Goal: Task Accomplishment & Management: Manage account settings

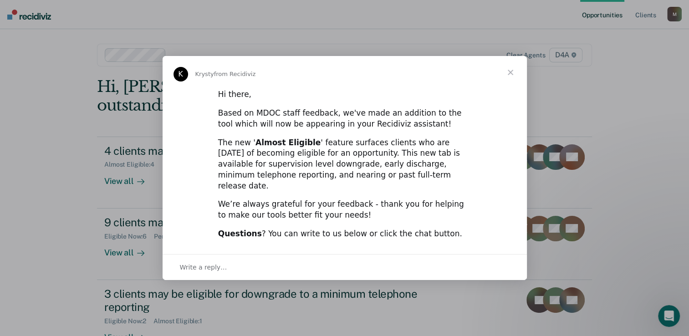
click at [514, 79] on span "Close" at bounding box center [510, 72] width 33 height 33
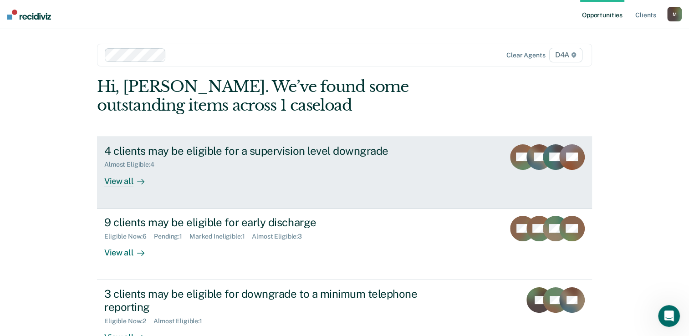
click at [124, 183] on div "View all" at bounding box center [129, 178] width 51 height 18
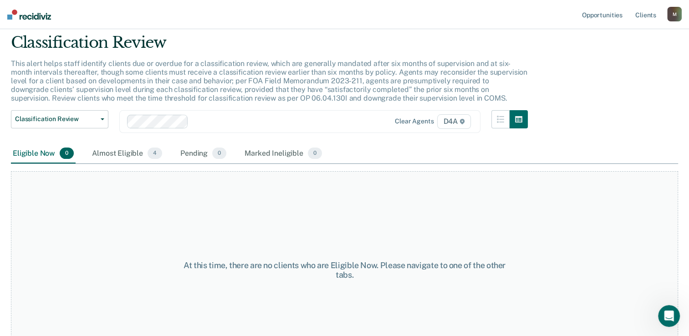
scroll to position [62, 0]
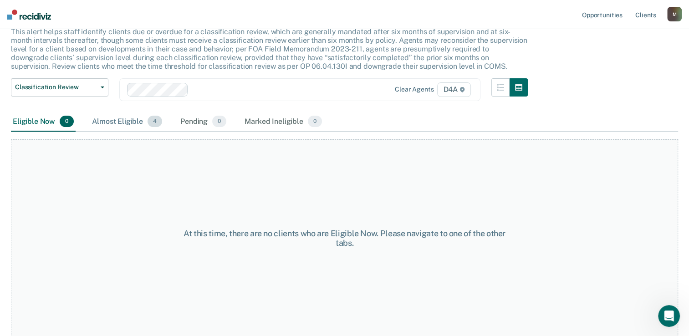
click at [130, 119] on div "Almost Eligible 4" at bounding box center [127, 122] width 74 height 20
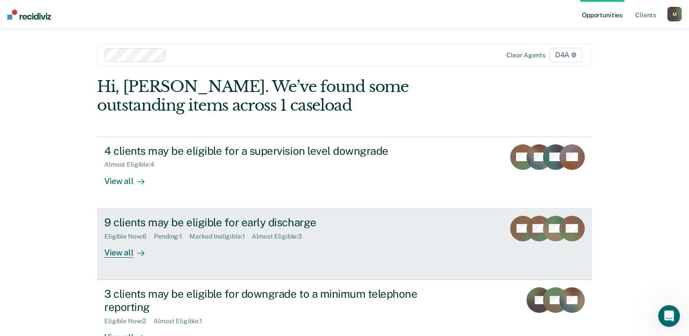
click at [126, 256] on div "View all" at bounding box center [129, 249] width 51 height 18
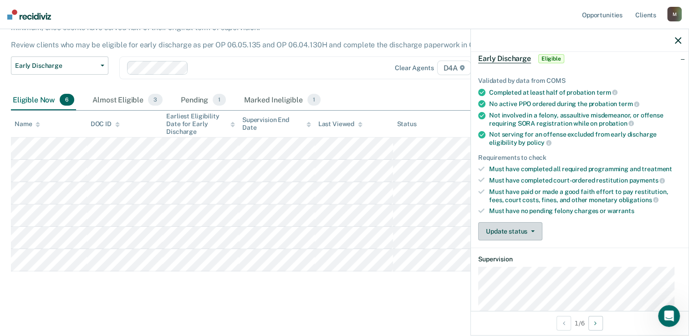
scroll to position [91, 0]
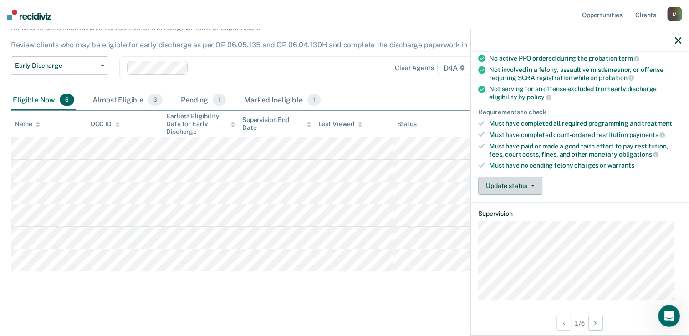
click at [508, 181] on button "Update status" at bounding box center [510, 186] width 64 height 18
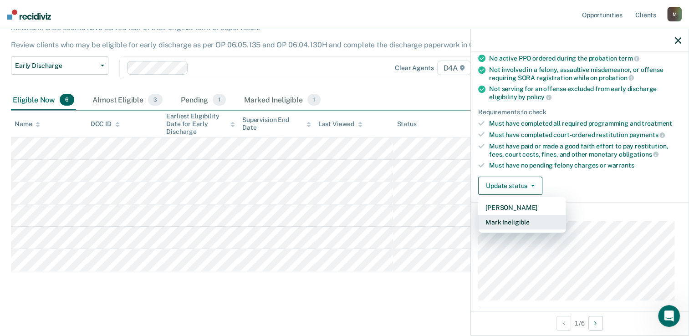
click at [507, 218] on button "Mark Ineligible" at bounding box center [522, 222] width 88 height 15
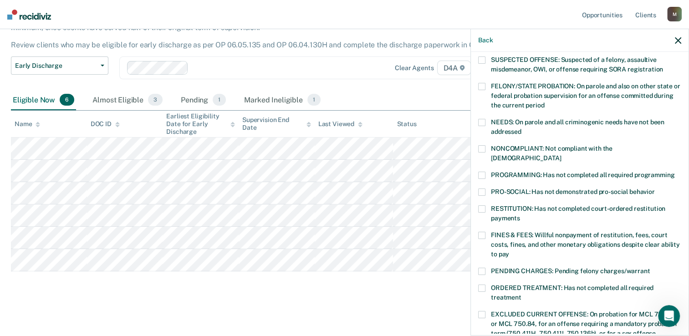
click at [485, 151] on label "NONCOMPLIANT: Not compliant with the [DEMOGRAPHIC_DATA]" at bounding box center [579, 154] width 203 height 19
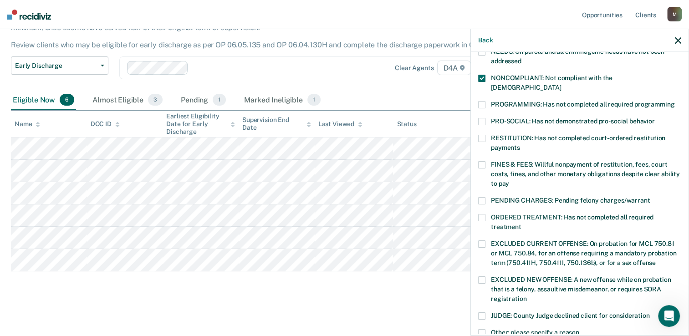
scroll to position [182, 0]
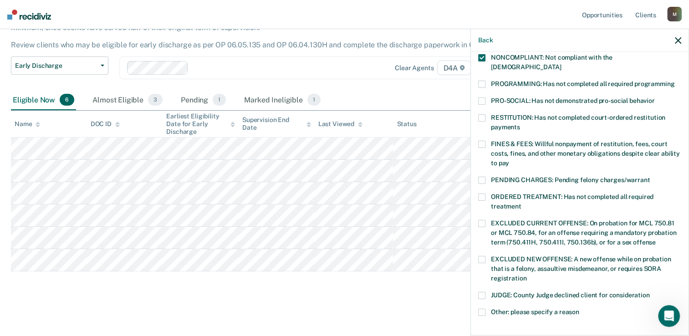
click at [488, 194] on label "ORDERED TREATMENT: Has not completed all required treatment" at bounding box center [579, 203] width 203 height 19
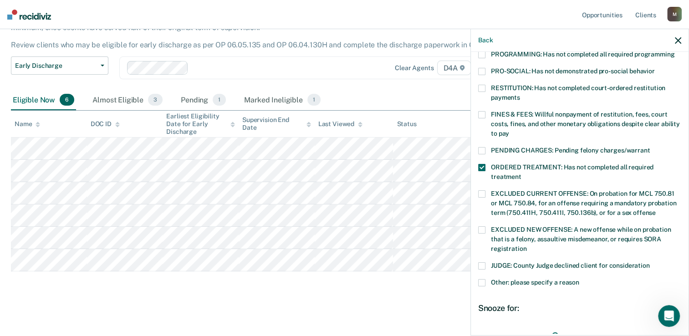
scroll to position [228, 0]
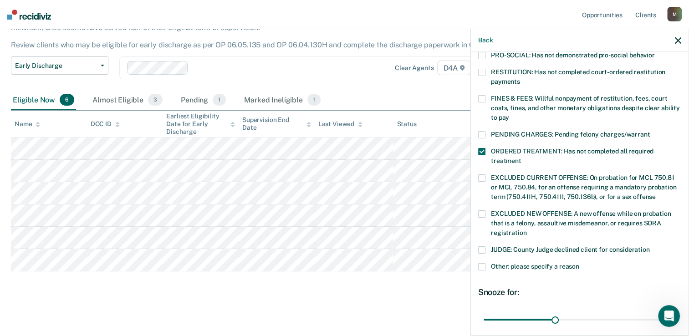
click at [490, 263] on label "Other: please specify a reason" at bounding box center [579, 268] width 203 height 10
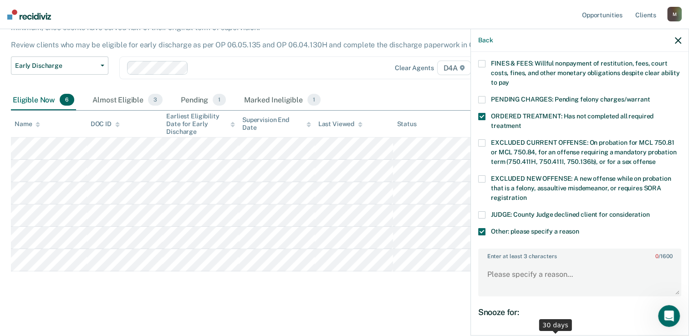
scroll to position [319, 0]
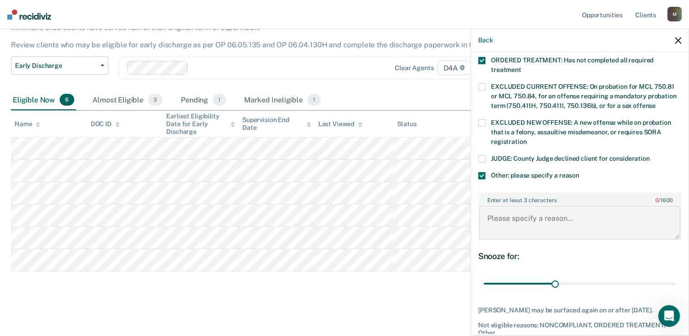
click at [502, 207] on textarea "Enter at least 3 characters 0 / 1600" at bounding box center [579, 223] width 201 height 34
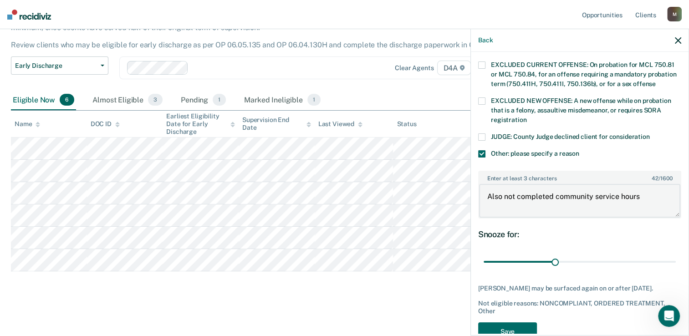
scroll to position [353, 0]
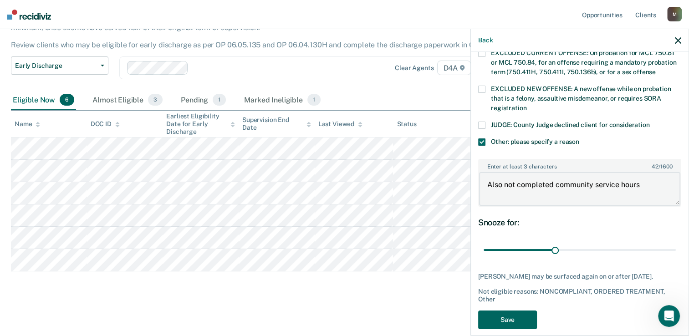
type textarea "Also not completed community service hours"
click at [514, 311] on button "Save" at bounding box center [507, 320] width 59 height 19
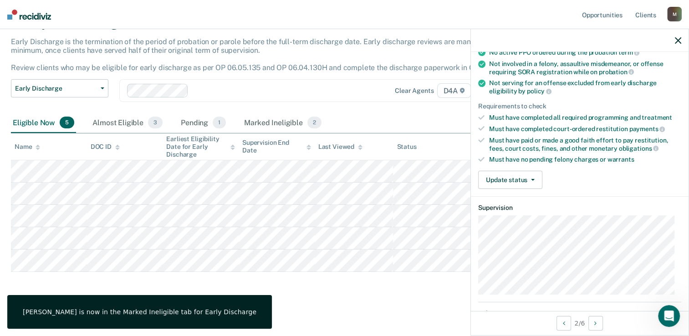
scroll to position [82, 0]
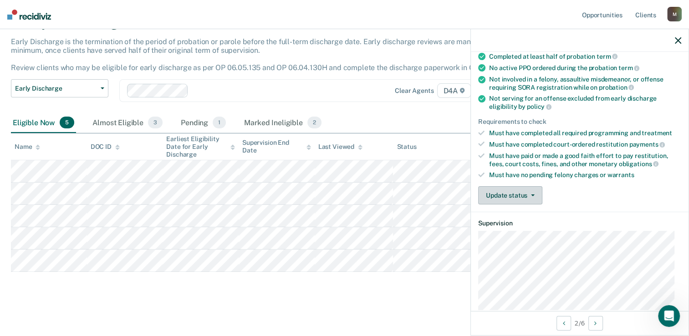
click at [503, 194] on button "Update status" at bounding box center [510, 195] width 64 height 18
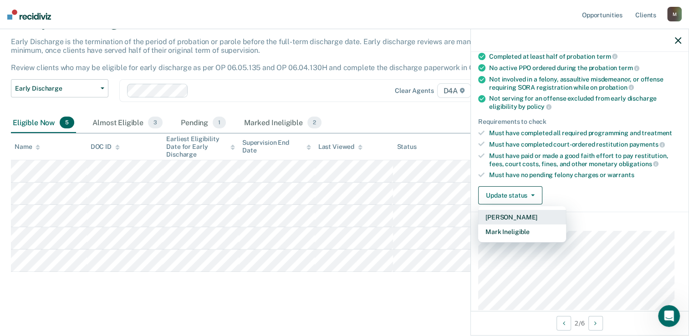
click at [504, 212] on button "[PERSON_NAME]" at bounding box center [522, 217] width 88 height 15
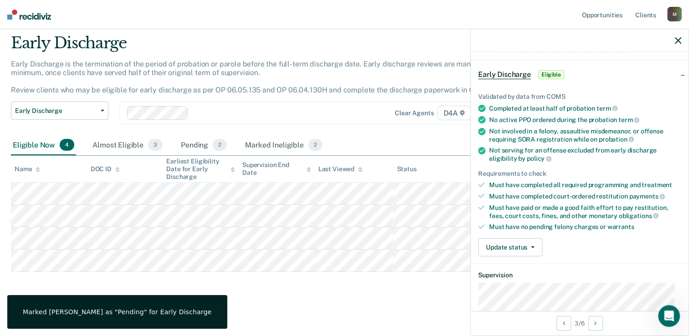
scroll to position [46, 0]
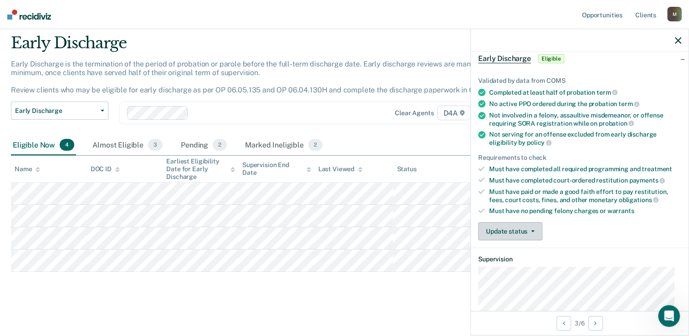
click at [520, 225] on button "Update status" at bounding box center [510, 231] width 64 height 18
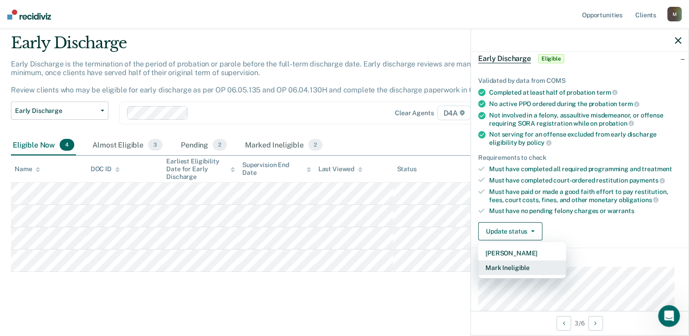
click at [513, 262] on button "Mark Ineligible" at bounding box center [522, 268] width 88 height 15
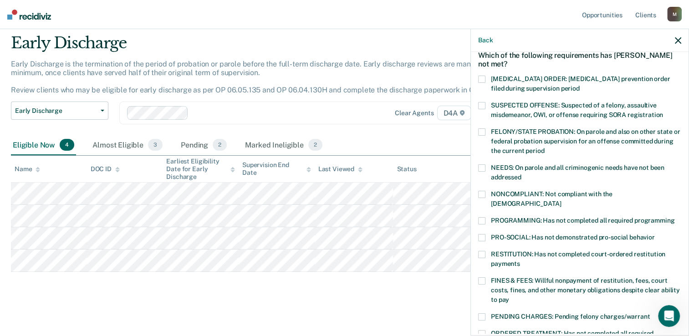
click at [483, 278] on span at bounding box center [481, 281] width 7 height 7
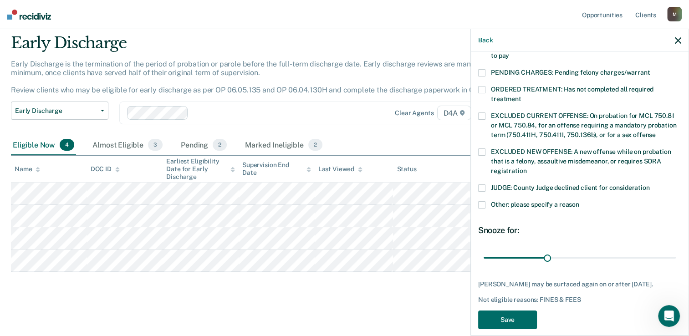
scroll to position [298, 0]
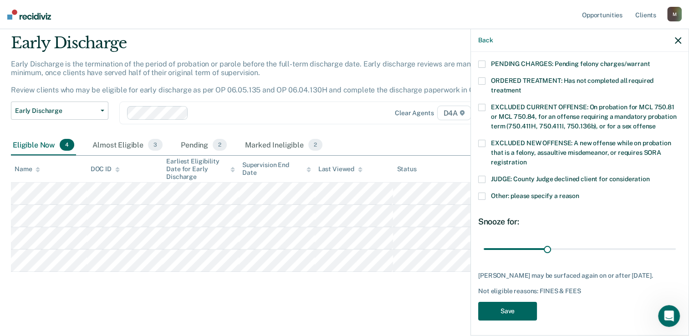
click at [507, 310] on button "Save" at bounding box center [507, 311] width 59 height 19
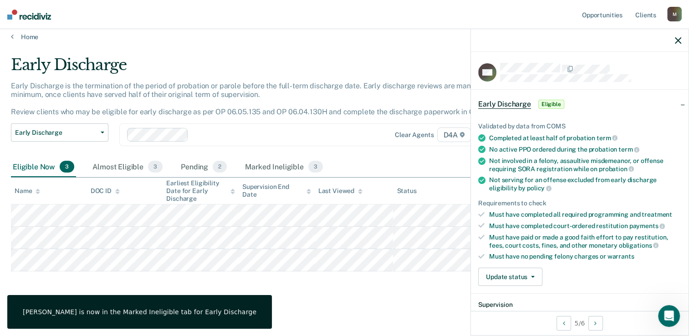
scroll to position [46, 0]
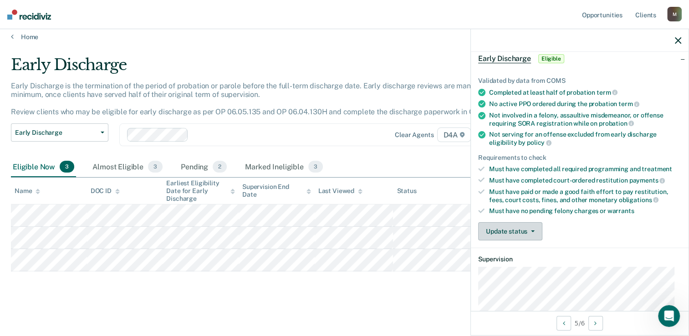
click at [514, 222] on button "Update status" at bounding box center [510, 231] width 64 height 18
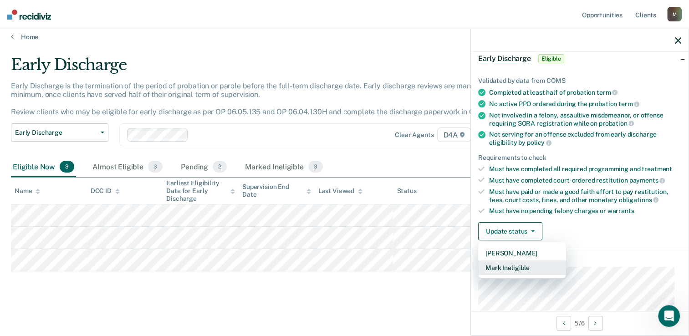
click at [509, 261] on button "Mark Ineligible" at bounding box center [522, 268] width 88 height 15
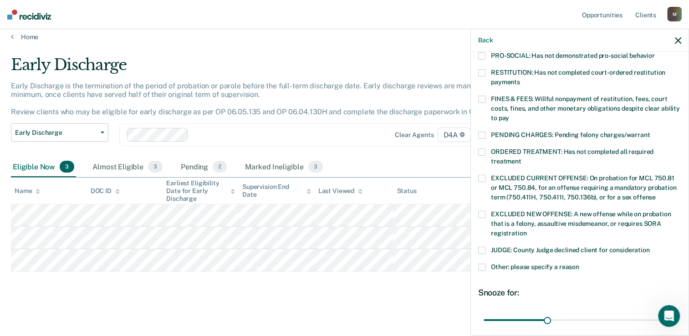
scroll to position [228, 0]
click at [486, 263] on label "Other: please specify a reason" at bounding box center [579, 268] width 203 height 10
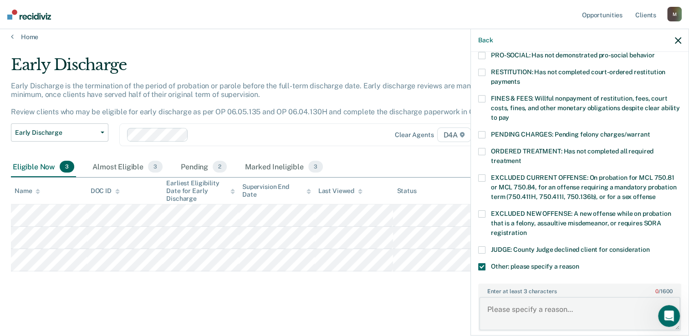
click at [506, 297] on textarea "Enter at least 3 characters 0 / 1600" at bounding box center [579, 314] width 201 height 34
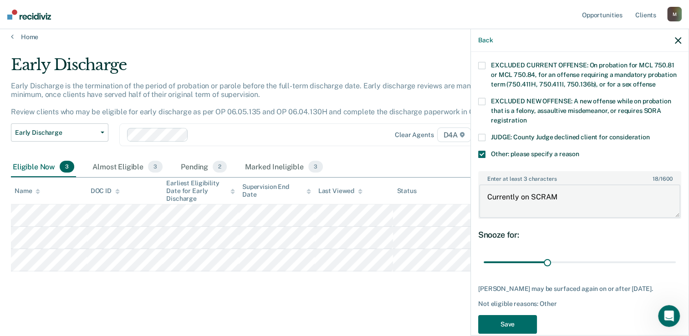
scroll to position [353, 0]
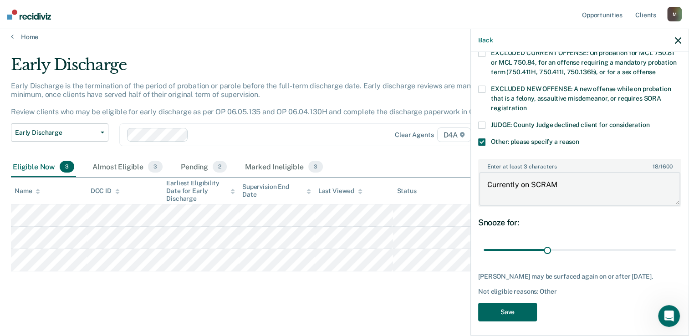
type textarea "Currently on SCRAM"
click at [510, 309] on button "Save" at bounding box center [507, 312] width 59 height 19
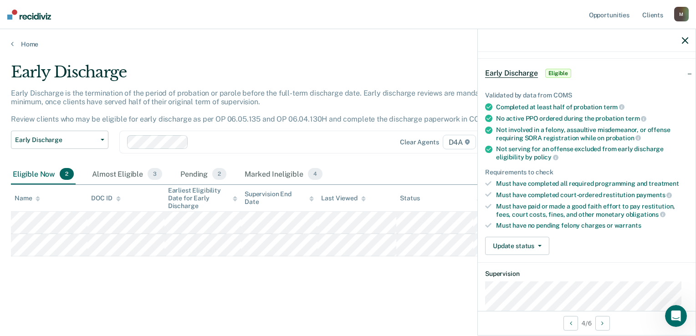
scroll to position [46, 0]
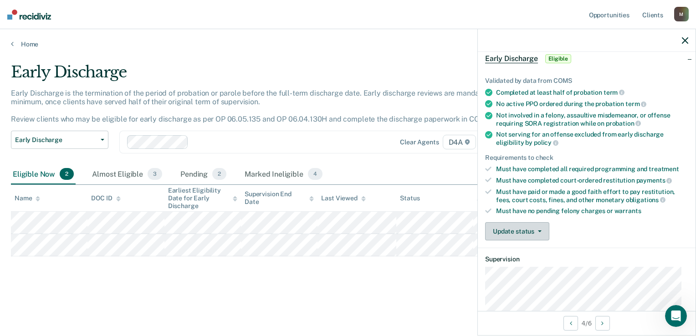
click at [531, 229] on button "Update status" at bounding box center [517, 231] width 64 height 18
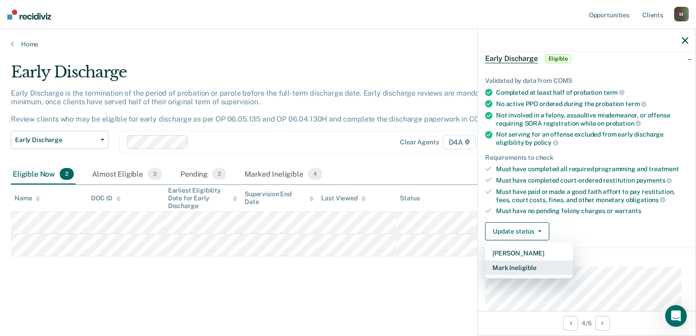
click at [520, 266] on button "Mark Ineligible" at bounding box center [529, 268] width 88 height 15
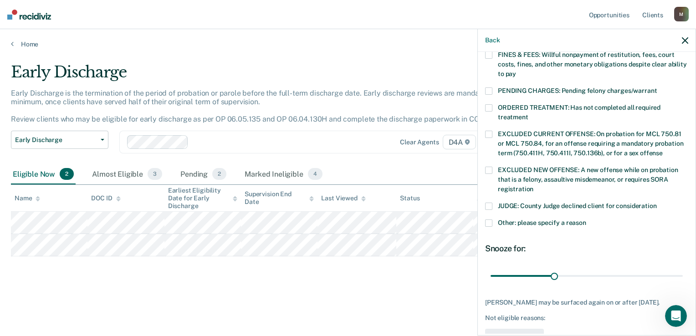
scroll to position [273, 0]
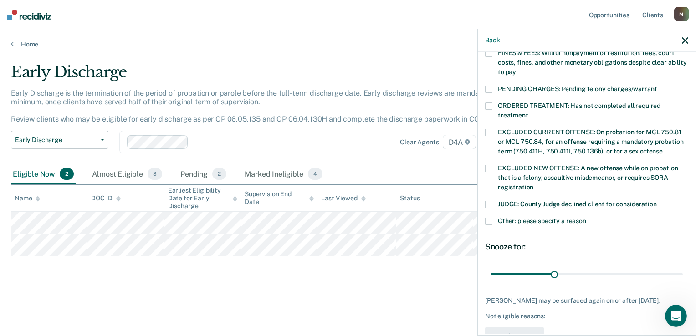
click at [494, 218] on label "Other: please specify a reason" at bounding box center [586, 223] width 203 height 10
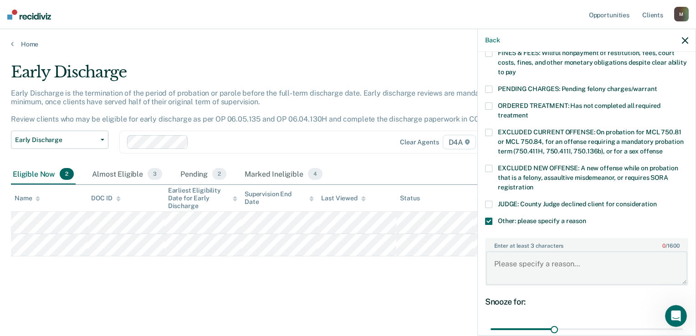
click at [514, 259] on textarea "Enter at least 3 characters 0 / 1600" at bounding box center [586, 269] width 201 height 34
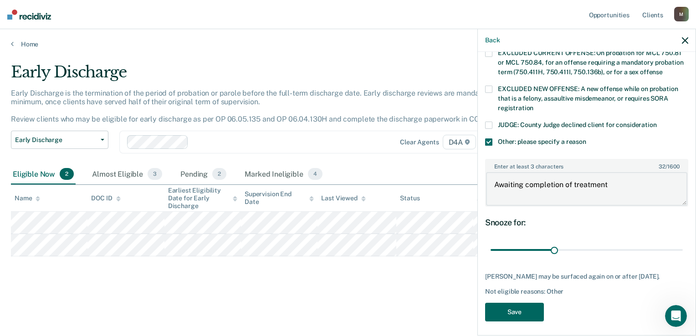
type textarea "Awaiting completion of treatment"
click at [519, 312] on button "Save" at bounding box center [514, 312] width 59 height 19
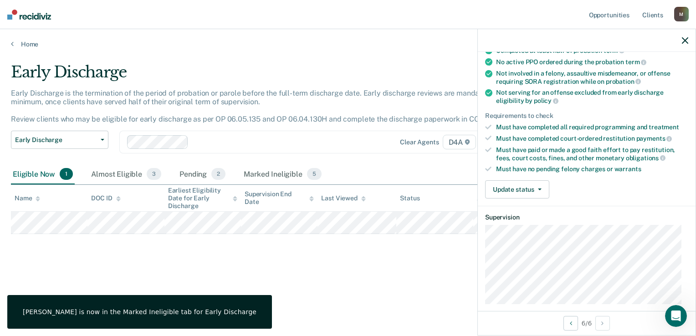
scroll to position [0, 0]
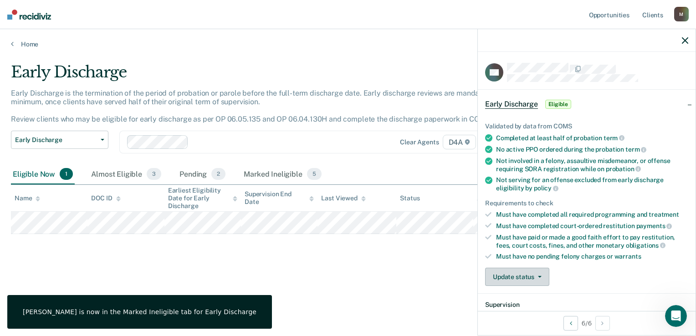
click at [506, 274] on button "Update status" at bounding box center [517, 277] width 64 height 18
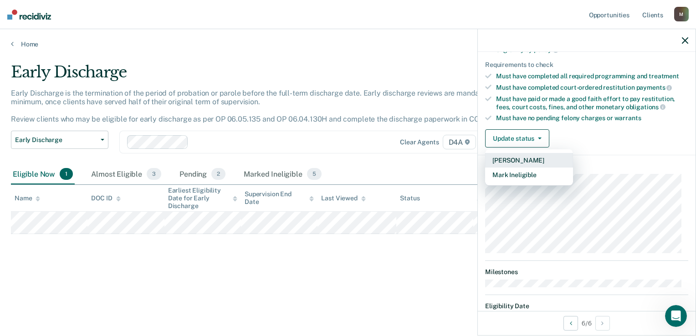
scroll to position [173, 0]
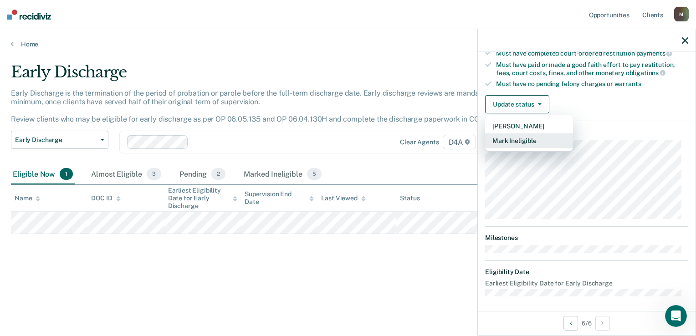
click at [515, 141] on button "Mark Ineligible" at bounding box center [529, 141] width 88 height 15
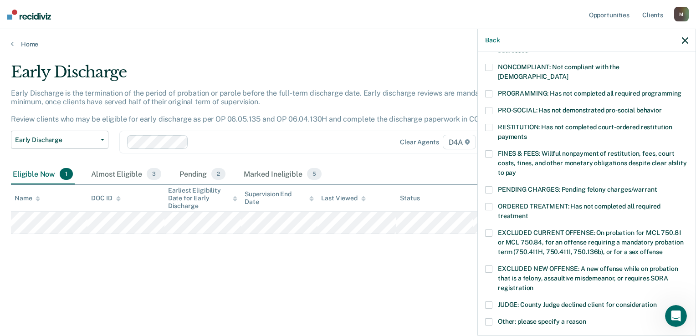
click at [490, 150] on label "FINES & FEES: Willful nonpayment of restitution, fees, court costs, fines, and …" at bounding box center [586, 164] width 203 height 29
click at [491, 203] on span at bounding box center [488, 206] width 7 height 7
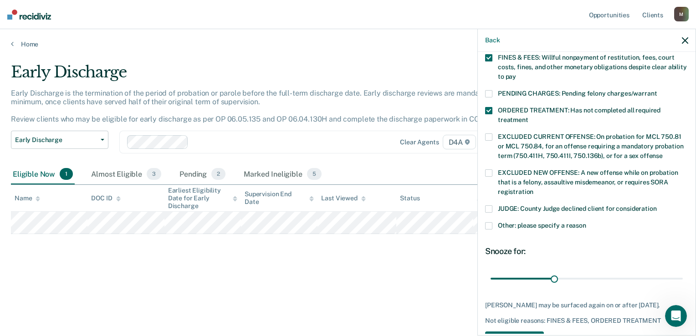
scroll to position [298, 0]
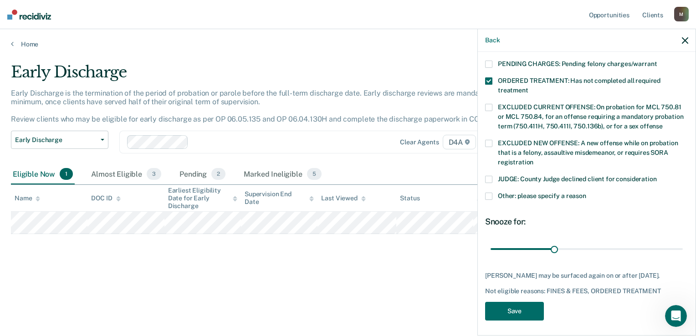
click at [483, 184] on div "CG Which of the following requirements has [PERSON_NAME] not met? [MEDICAL_DATA…" at bounding box center [587, 193] width 218 height 282
click at [489, 193] on span at bounding box center [488, 196] width 7 height 7
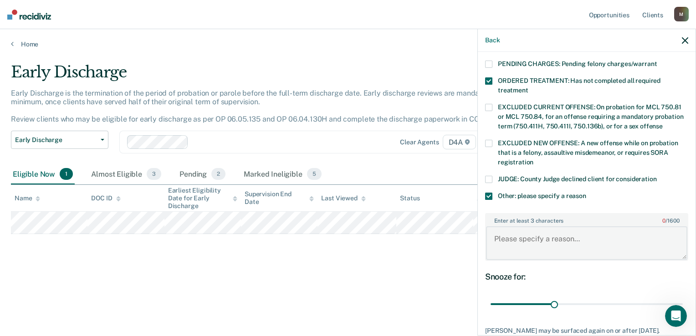
click at [502, 234] on textarea "Enter at least 3 characters 0 / 1600" at bounding box center [586, 243] width 201 height 34
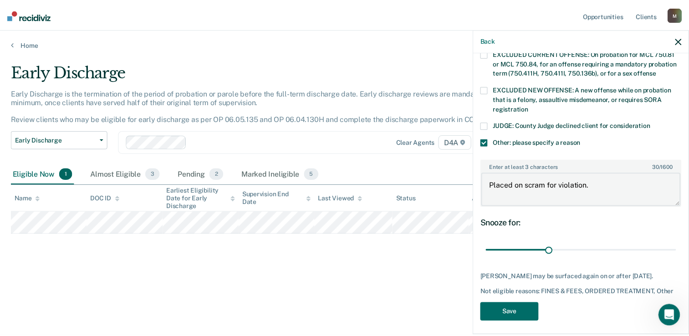
scroll to position [353, 0]
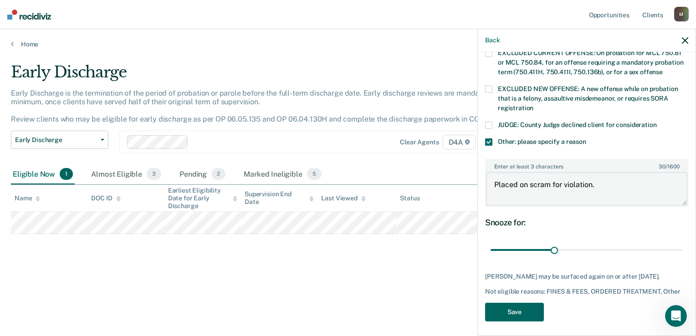
type textarea "Placed on scram for violation."
click at [501, 308] on button "Save" at bounding box center [514, 312] width 59 height 19
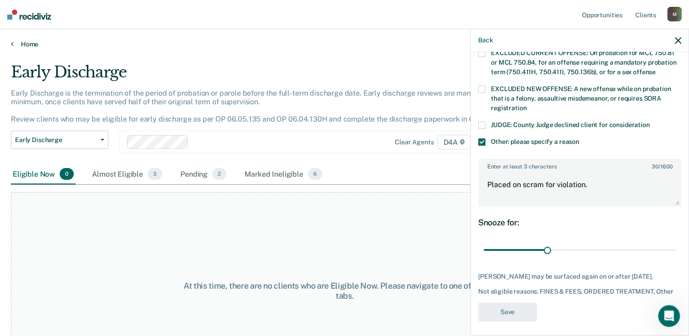
scroll to position [262, 0]
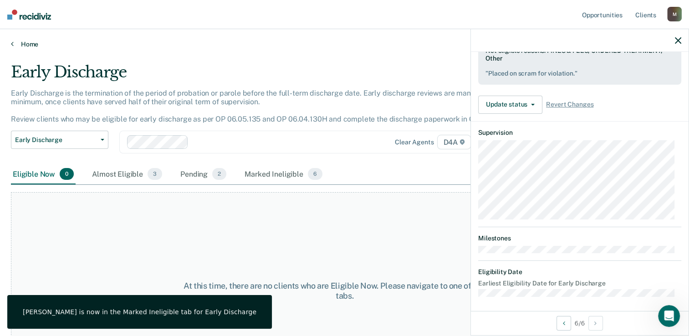
click at [22, 45] on link "Home" at bounding box center [345, 44] width 668 height 8
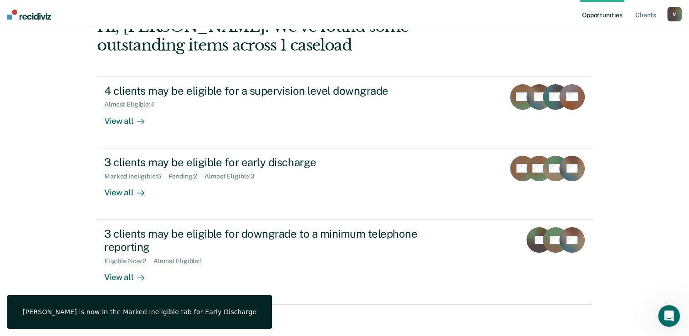
scroll to position [64, 0]
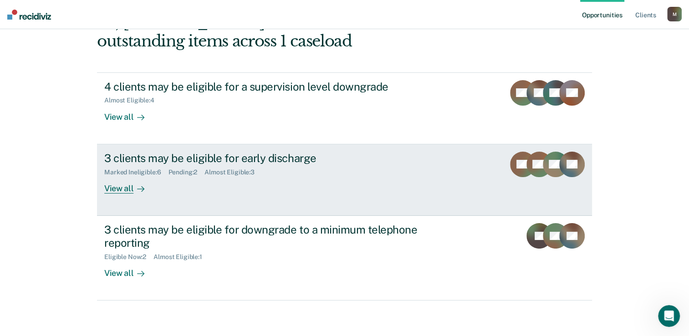
click at [181, 169] on div "Pending : 2" at bounding box center [187, 173] width 36 height 8
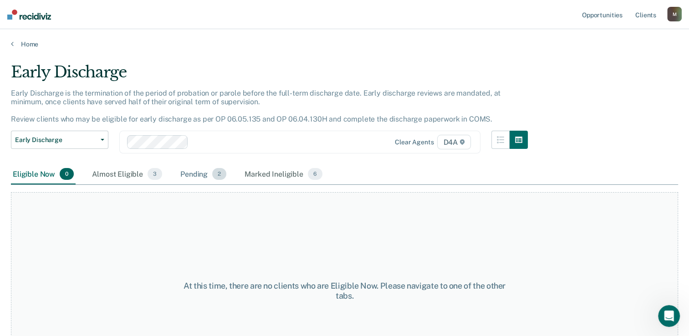
click at [195, 175] on div "Pending 2" at bounding box center [204, 175] width 50 height 20
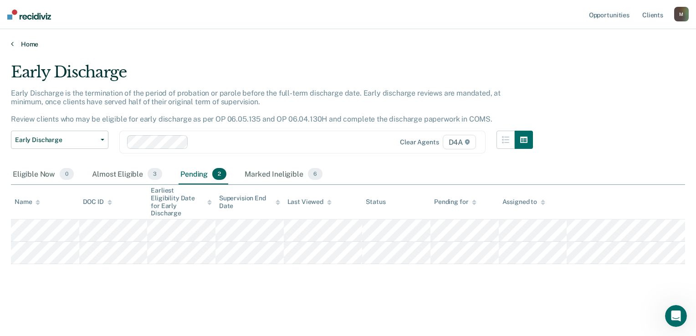
click at [11, 42] on icon at bounding box center [12, 43] width 3 height 7
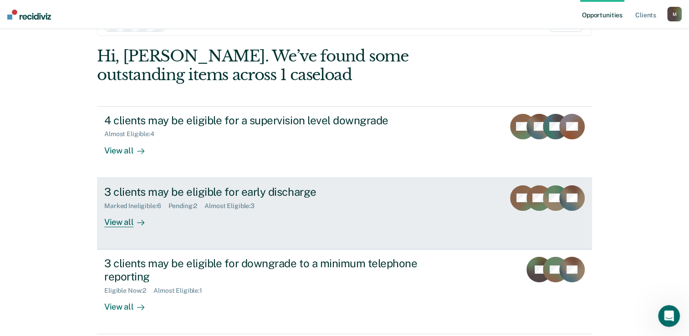
scroll to position [64, 0]
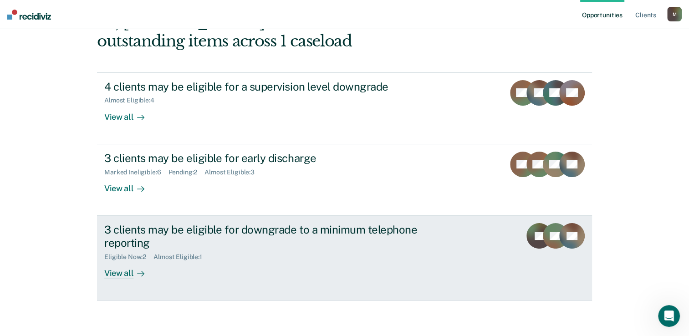
click at [121, 273] on div "View all" at bounding box center [129, 270] width 51 height 18
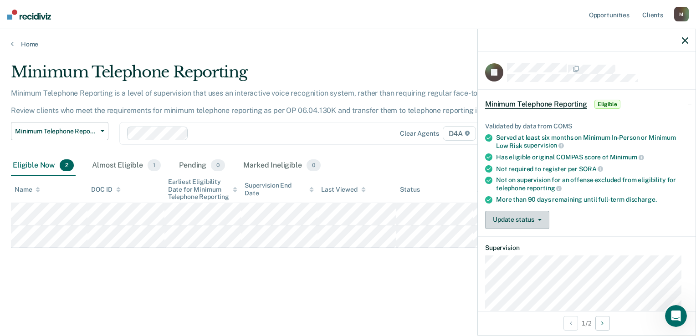
click at [519, 221] on button "Update status" at bounding box center [517, 220] width 64 height 18
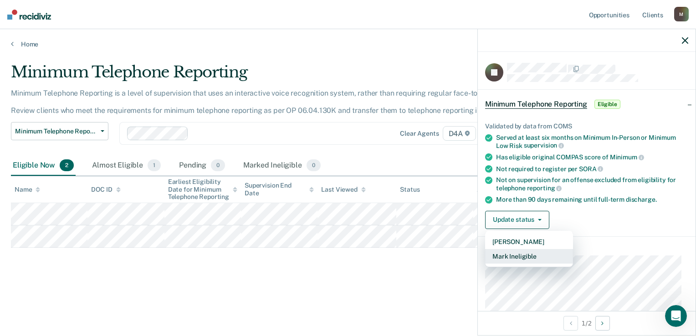
click at [518, 252] on button "Mark Ineligible" at bounding box center [529, 256] width 88 height 15
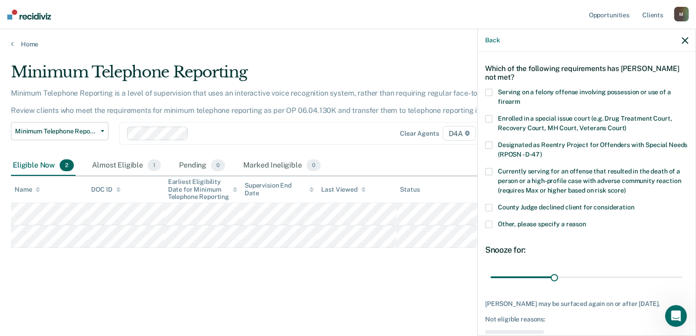
scroll to position [70, 0]
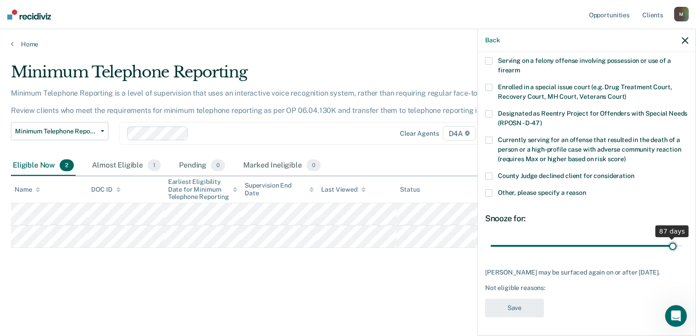
drag, startPoint x: 550, startPoint y: 237, endPoint x: 664, endPoint y: 242, distance: 114.1
click at [666, 238] on input "range" at bounding box center [587, 246] width 192 height 16
type input "90"
click at [673, 238] on input "range" at bounding box center [587, 246] width 192 height 16
click at [488, 190] on span at bounding box center [488, 193] width 7 height 7
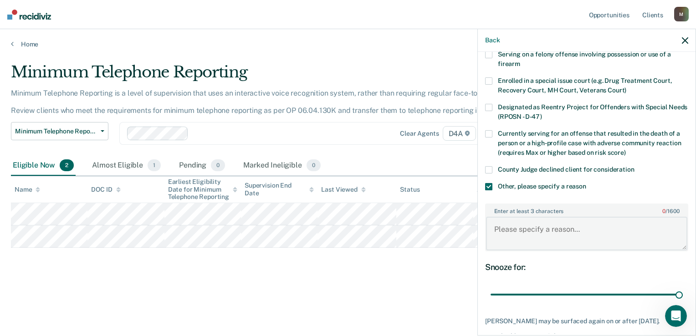
click at [514, 226] on textarea "Enter at least 3 characters 0 / 1600" at bounding box center [586, 234] width 201 height 34
type textarea "E"
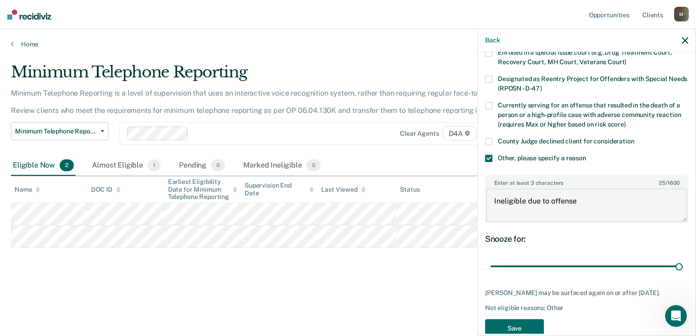
scroll to position [124, 0]
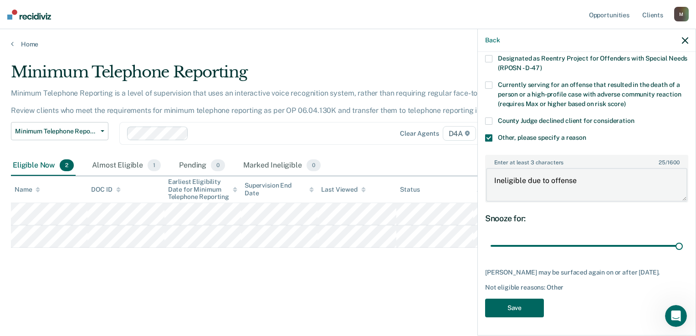
type textarea "Ineligible due to offense"
click at [495, 311] on button "Save" at bounding box center [514, 308] width 59 height 19
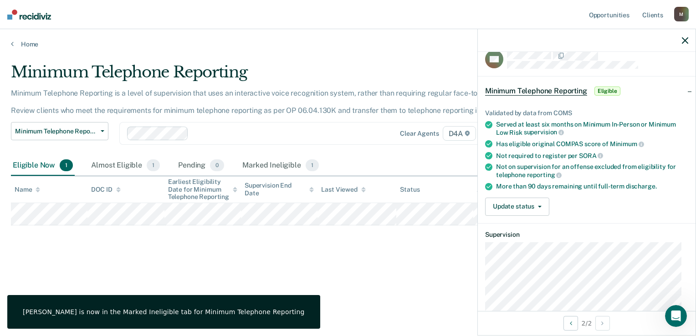
scroll to position [0, 0]
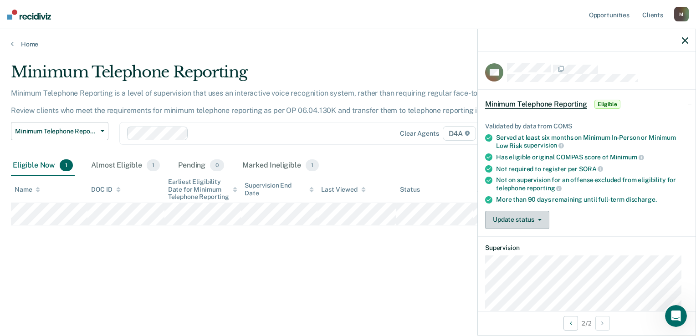
click at [535, 216] on button "Update status" at bounding box center [517, 220] width 64 height 18
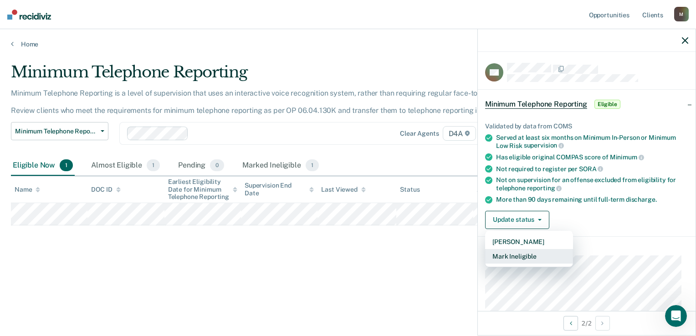
click at [531, 252] on button "Mark Ineligible" at bounding box center [529, 256] width 88 height 15
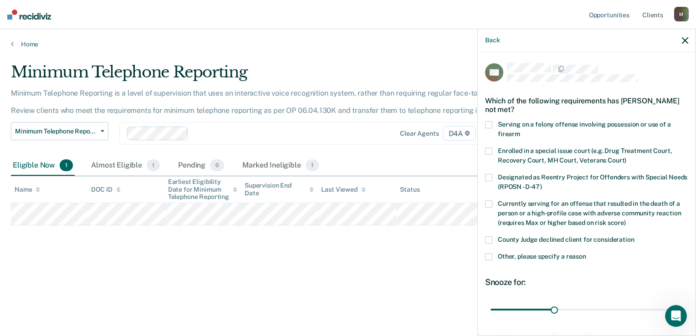
click at [490, 257] on span at bounding box center [488, 256] width 7 height 7
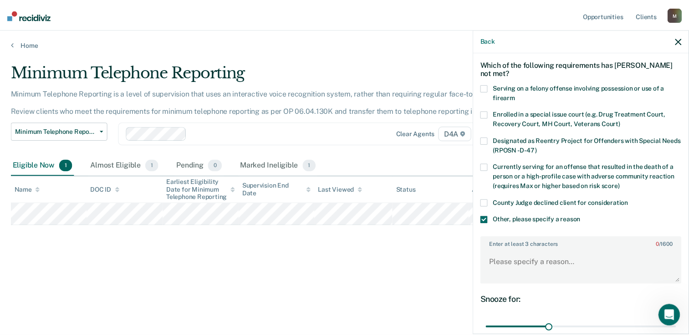
scroll to position [117, 0]
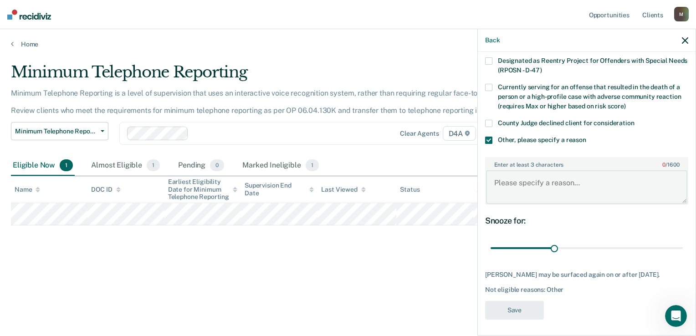
click at [509, 185] on textarea "Enter at least 3 characters 0 / 1600" at bounding box center [586, 187] width 201 height 34
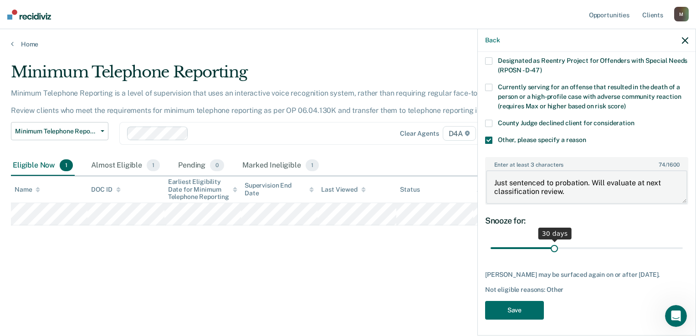
type textarea "Just sentenced to probation. Will evaluate at next classification review."
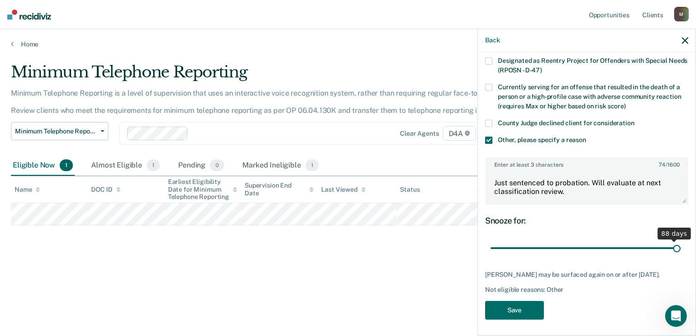
drag, startPoint x: 552, startPoint y: 248, endPoint x: 670, endPoint y: 246, distance: 117.6
click at [670, 246] on input "range" at bounding box center [587, 249] width 192 height 16
drag, startPoint x: 671, startPoint y: 246, endPoint x: 683, endPoint y: 247, distance: 11.4
type input "90"
click at [683, 246] on input "range" at bounding box center [587, 249] width 192 height 16
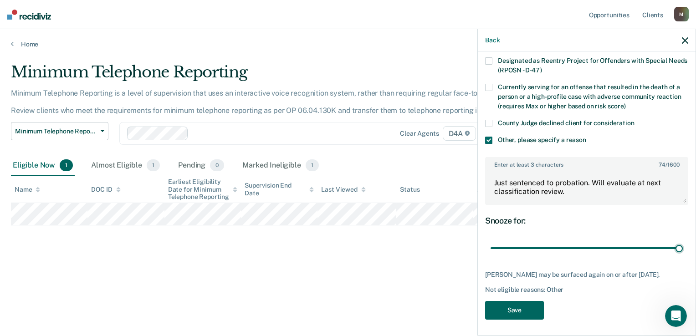
click at [501, 313] on button "Save" at bounding box center [514, 310] width 59 height 19
